Goal: Task Accomplishment & Management: Complete application form

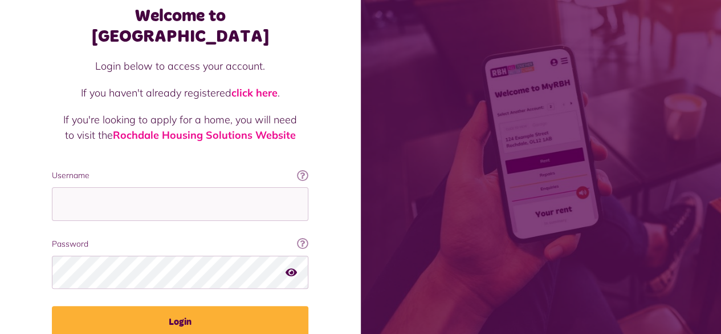
scroll to position [104, 0]
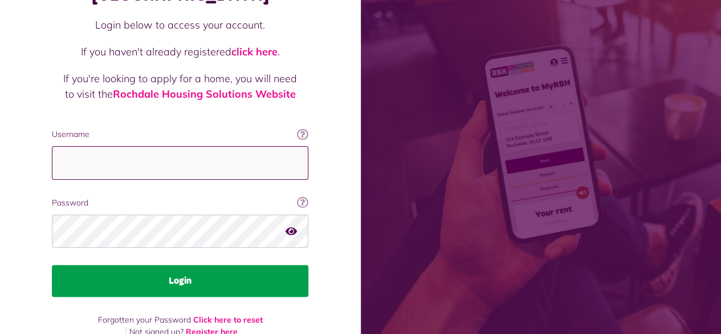
type input "**********"
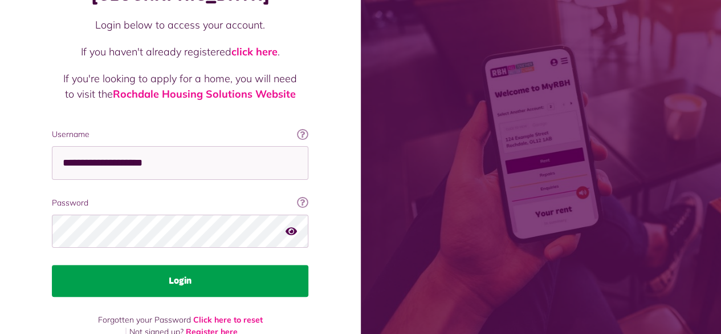
click at [157, 267] on button "Login" at bounding box center [180, 281] width 257 height 32
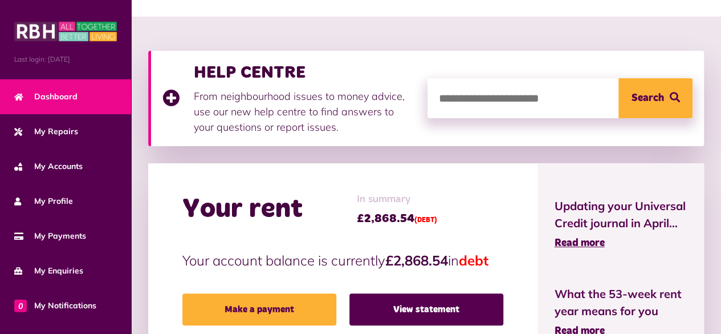
scroll to position [171, 0]
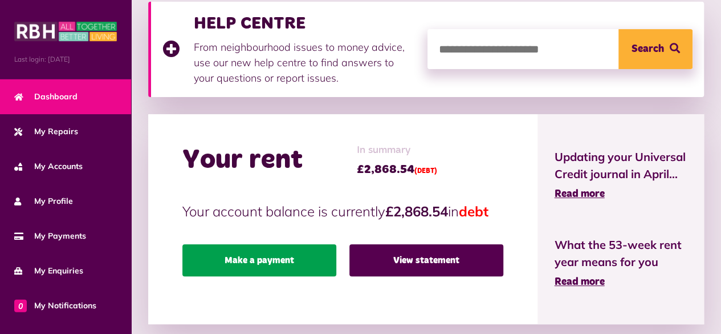
click at [253, 249] on link "Make a payment" at bounding box center [260, 260] width 154 height 32
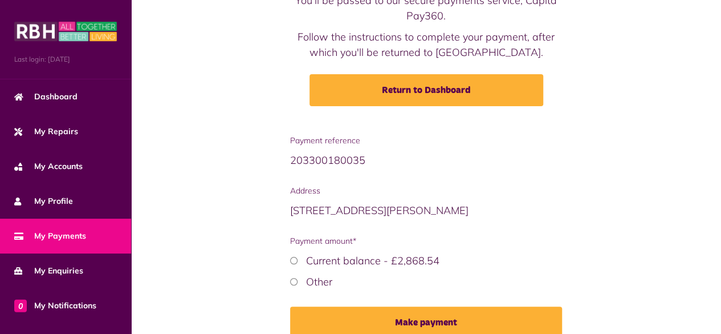
scroll to position [169, 0]
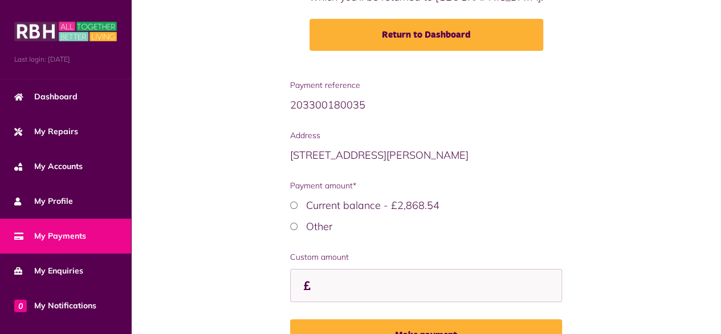
click at [376, 266] on div "Custom amount" at bounding box center [426, 276] width 273 height 51
click at [370, 287] on input "Custom amount" at bounding box center [426, 286] width 273 height 34
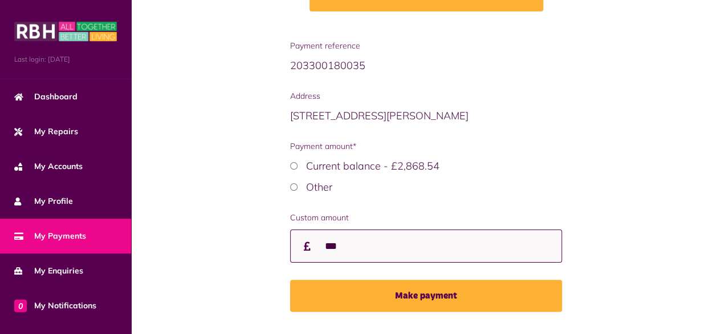
scroll to position [226, 0]
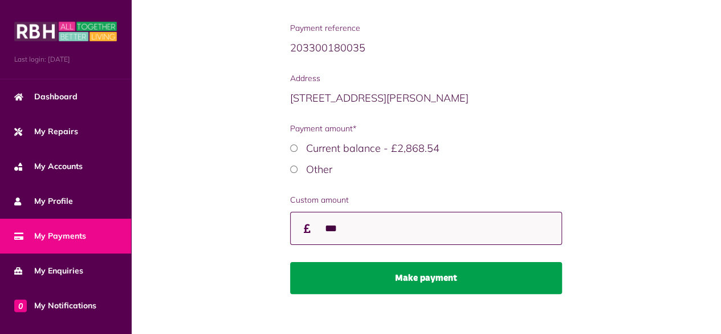
type input "***"
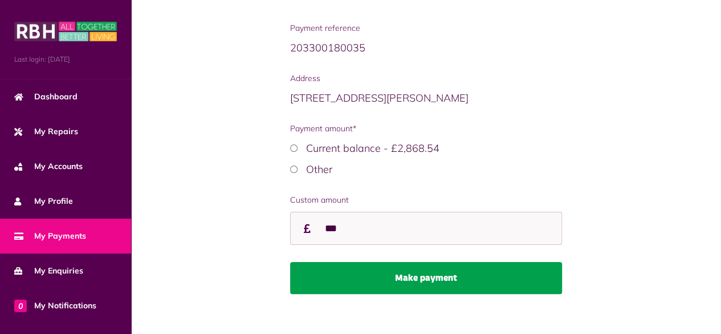
click at [423, 287] on button "Make payment" at bounding box center [426, 278] width 273 height 32
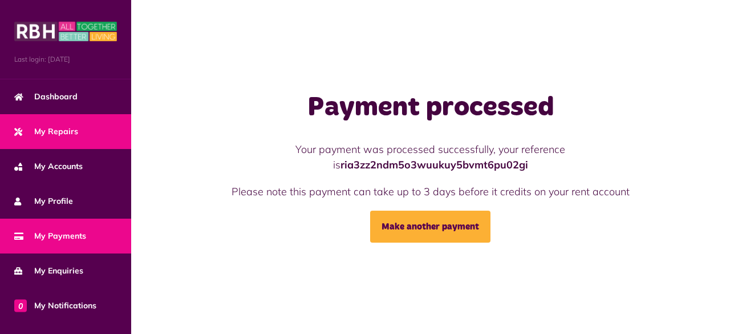
click at [73, 135] on span "My Repairs" at bounding box center [46, 131] width 64 height 12
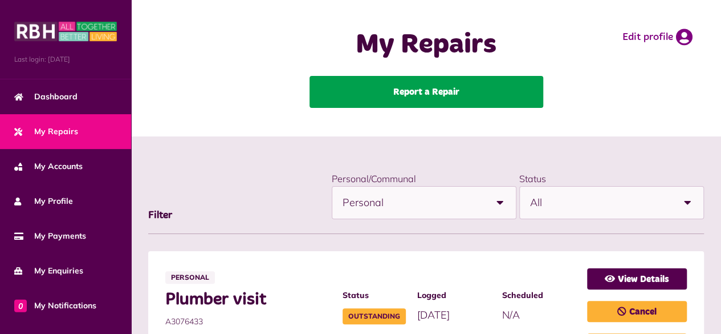
click at [444, 95] on link "Report a Repair" at bounding box center [427, 92] width 234 height 32
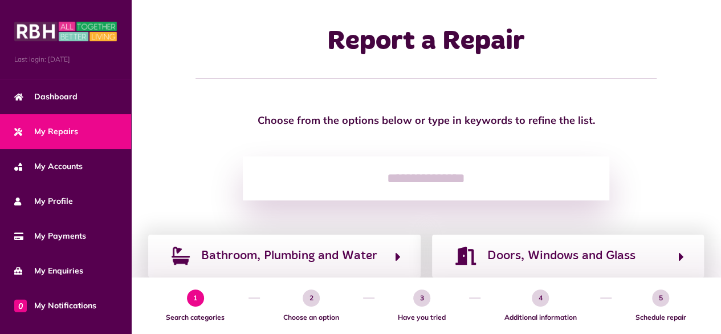
scroll to position [114, 0]
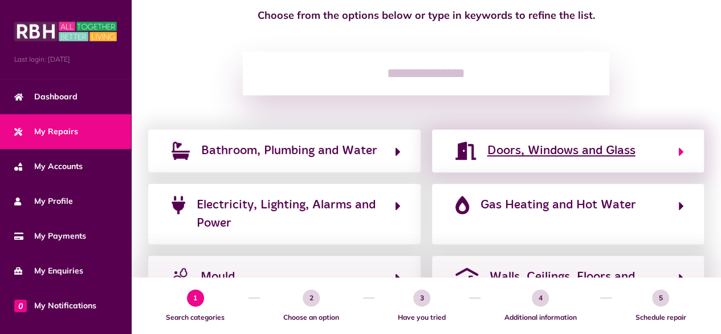
click at [549, 150] on span "Doors, Windows and Glass" at bounding box center [562, 150] width 148 height 18
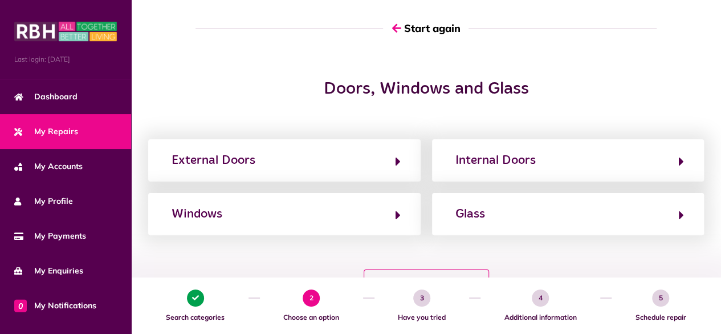
scroll to position [0, 0]
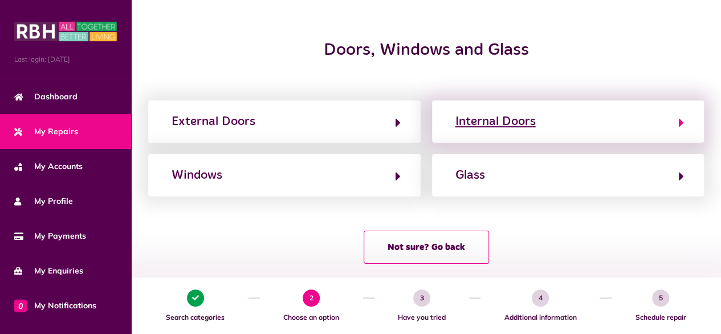
click at [508, 124] on div "Internal Doors" at bounding box center [496, 121] width 80 height 18
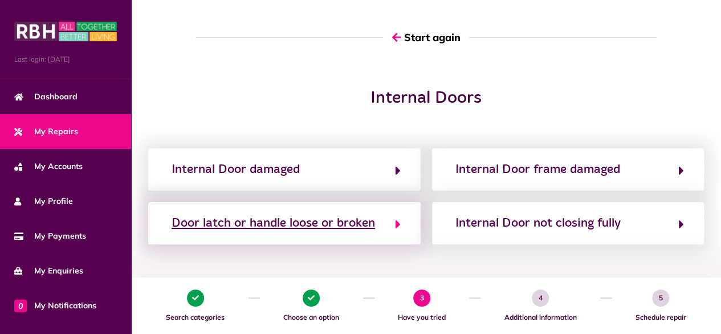
scroll to position [114, 0]
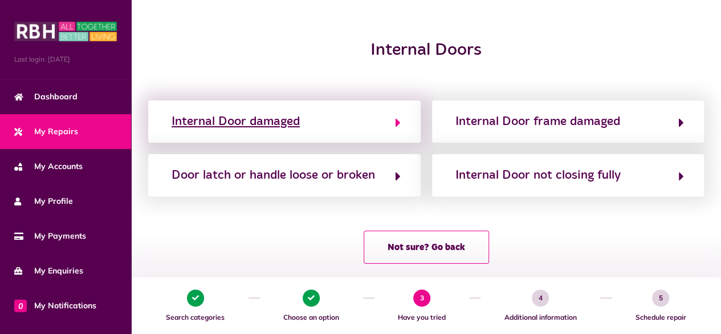
click at [295, 121] on div "Internal Door damaged" at bounding box center [236, 121] width 128 height 18
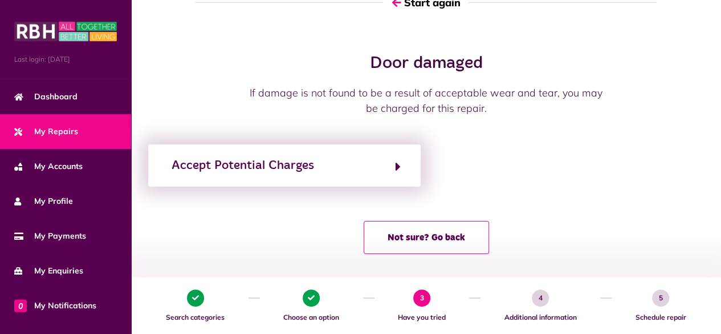
scroll to position [106, 0]
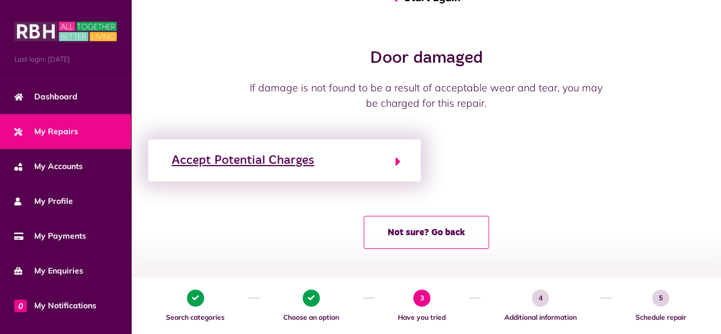
click at [318, 161] on button "Accept Potential Charges" at bounding box center [284, 160] width 233 height 19
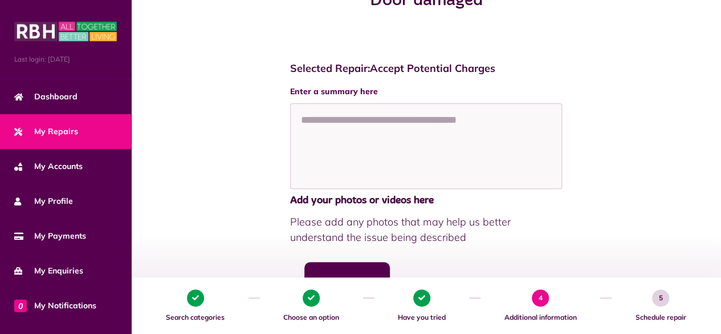
scroll to position [171, 0]
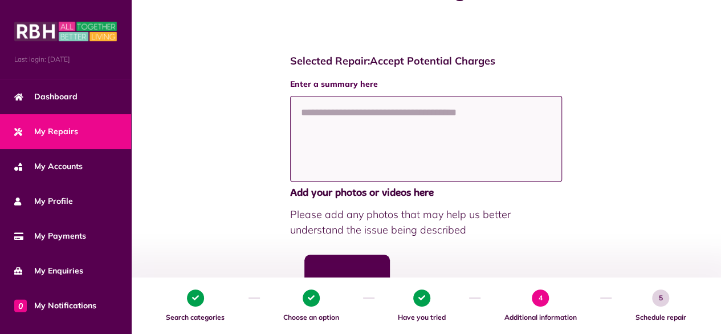
click at [348, 117] on textarea at bounding box center [426, 139] width 273 height 86
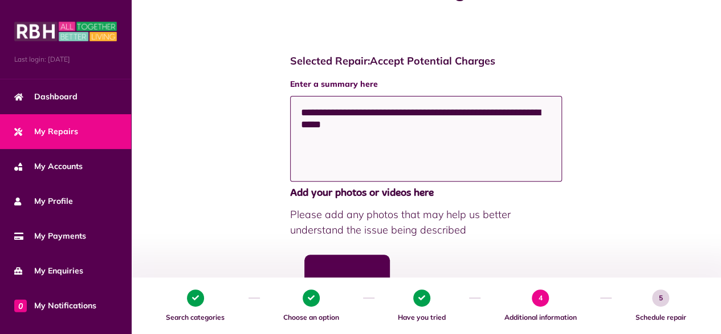
drag, startPoint x: 411, startPoint y: 110, endPoint x: 380, endPoint y: 141, distance: 44.0
click at [368, 142] on textarea "**********" at bounding box center [426, 139] width 272 height 86
click at [409, 129] on textarea "**********" at bounding box center [426, 139] width 272 height 86
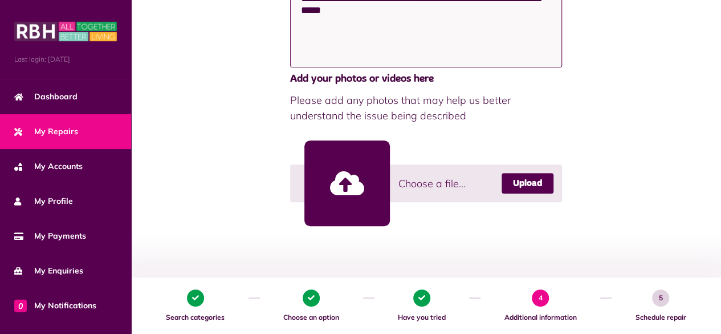
scroll to position [342, 0]
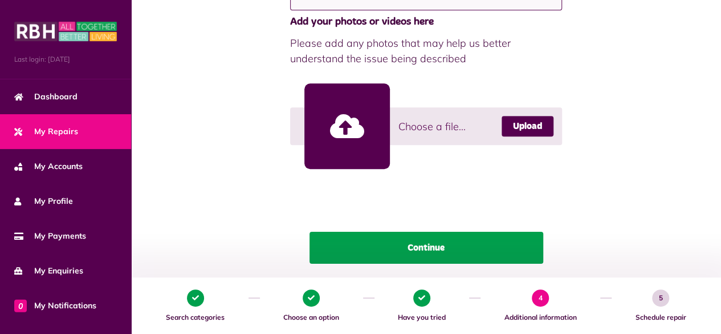
type textarea "**********"
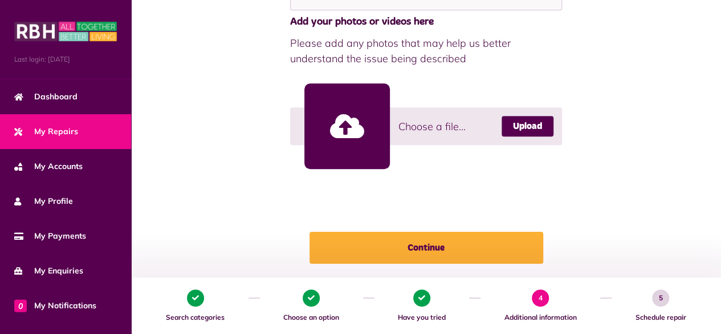
click at [428, 248] on button "Continue" at bounding box center [427, 248] width 234 height 32
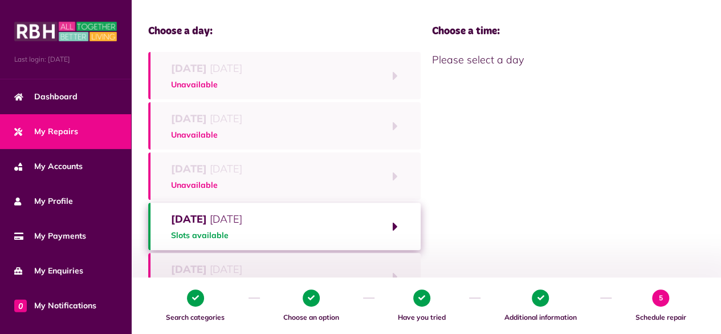
scroll to position [114, 0]
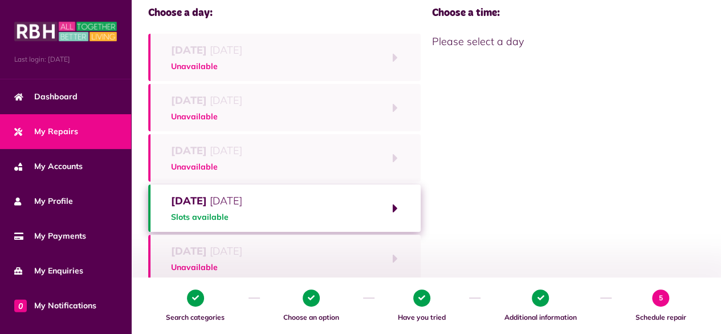
click at [242, 209] on div "Thursday 21st August 2025 Slots available" at bounding box center [206, 208] width 71 height 30
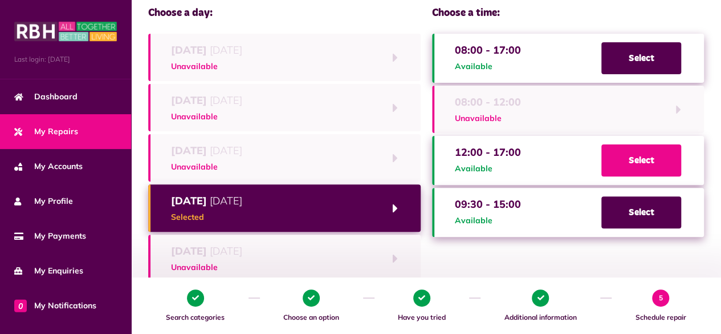
click at [643, 156] on span "Select" at bounding box center [642, 160] width 80 height 32
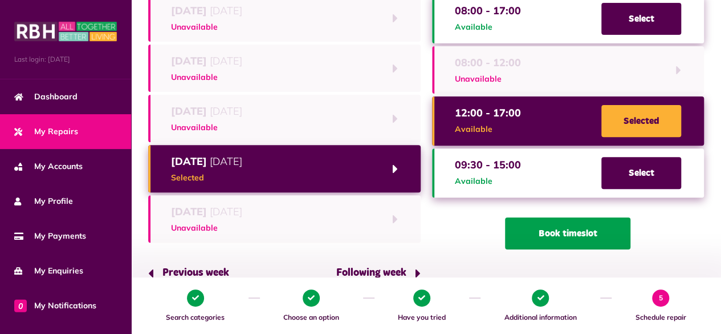
scroll to position [171, 0]
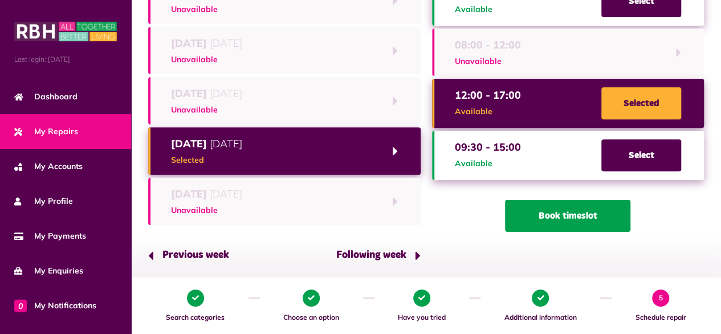
click at [559, 213] on button "Book timeslot" at bounding box center [567, 216] width 125 height 32
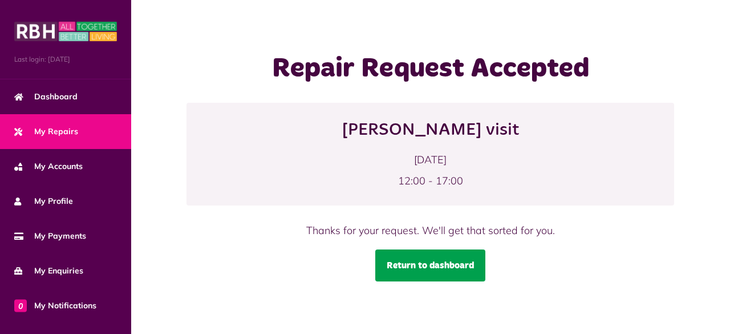
click at [453, 260] on link "Return to dashboard" at bounding box center [430, 265] width 110 height 32
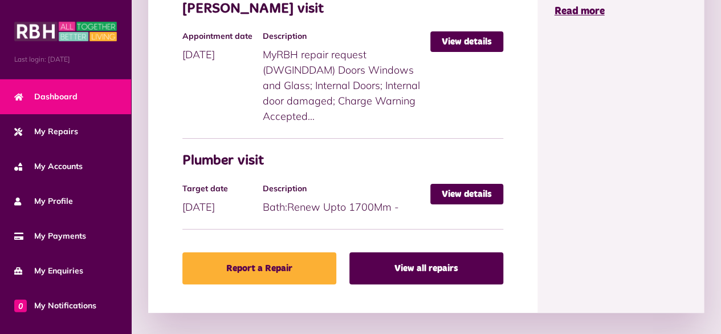
scroll to position [627, 0]
